Goal: Transaction & Acquisition: Purchase product/service

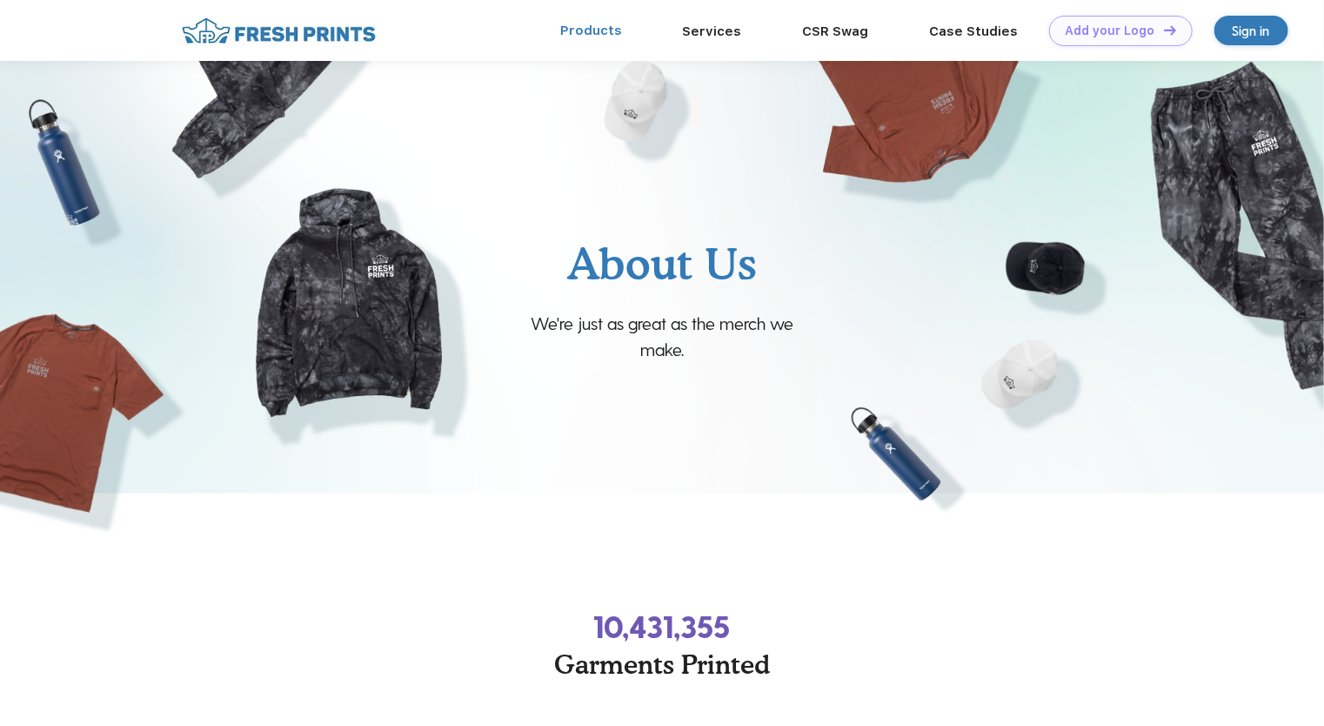
click at [600, 27] on link "Products" at bounding box center [591, 31] width 62 height 16
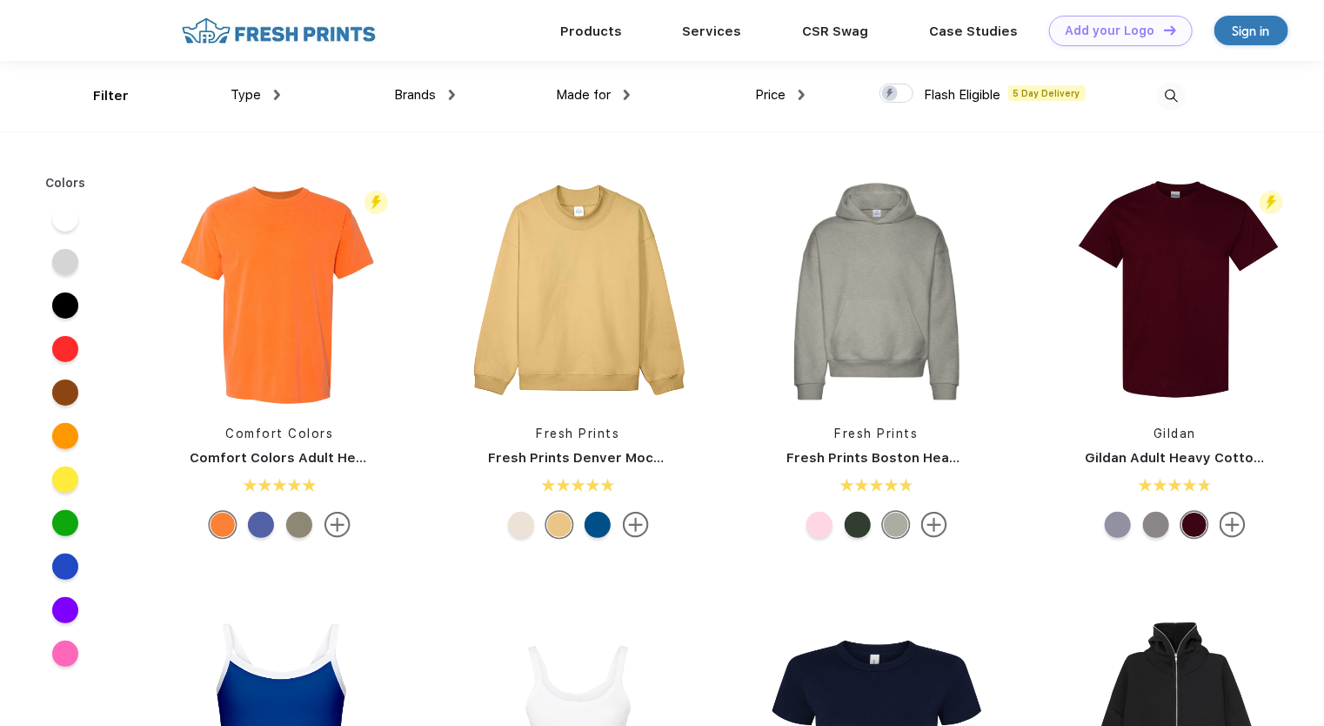
click at [282, 94] on div "Brands Most Popular Brands Moleskine Hydroflask Marine Layer S'well Vineyard Vi…" at bounding box center [367, 96] width 175 height 70
click at [448, 94] on div "Brands" at bounding box center [424, 95] width 61 height 20
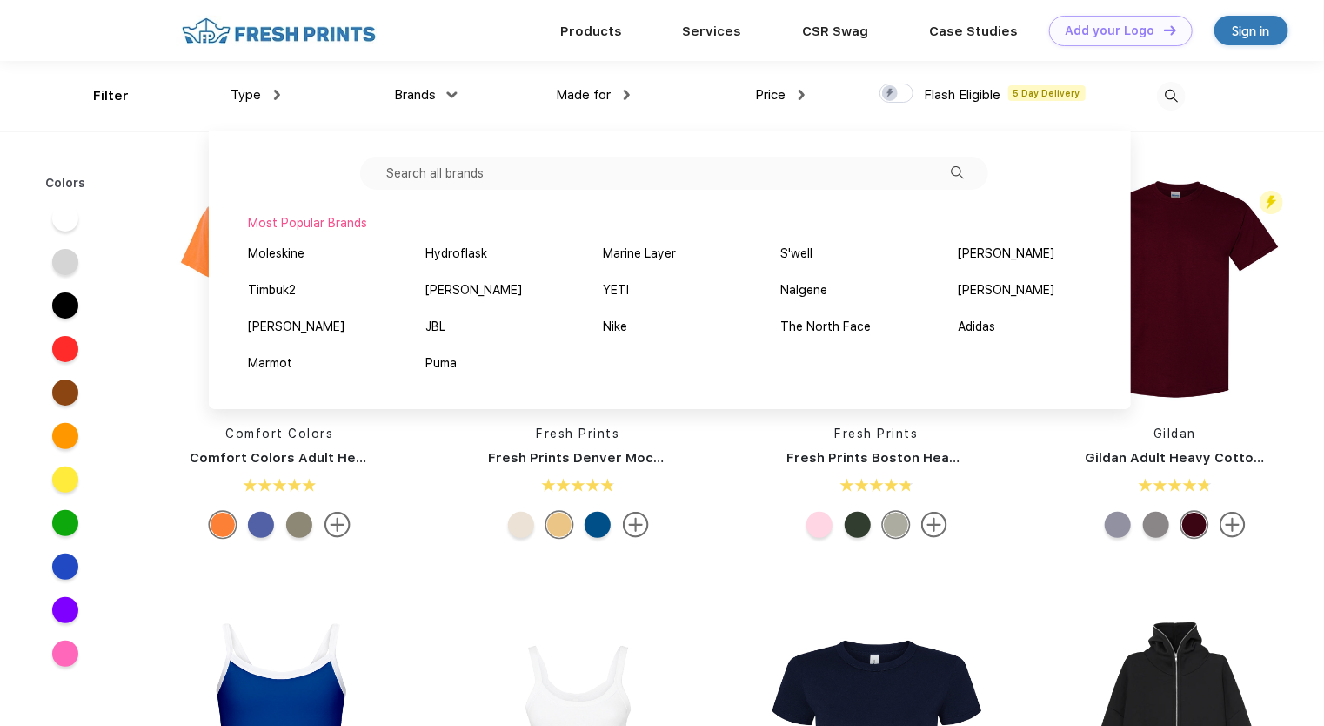
click at [448, 94] on img at bounding box center [452, 94] width 10 height 6
